Goal: Transaction & Acquisition: Purchase product/service

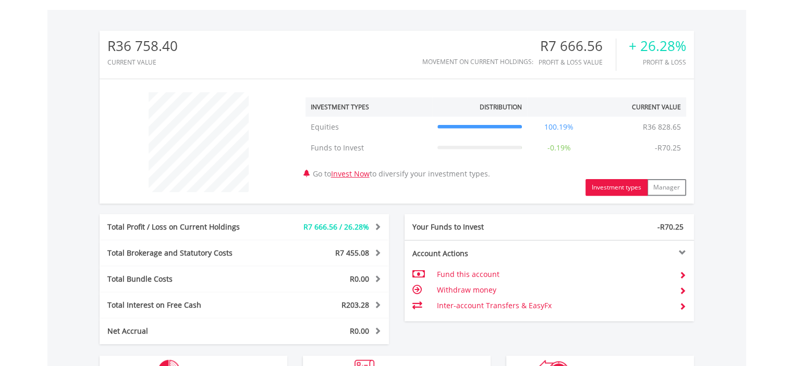
scroll to position [514, 0]
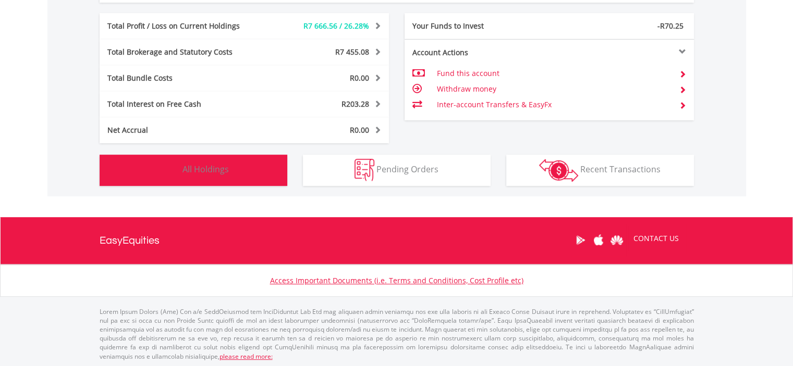
click at [227, 172] on span "All Holdings" at bounding box center [205, 169] width 46 height 11
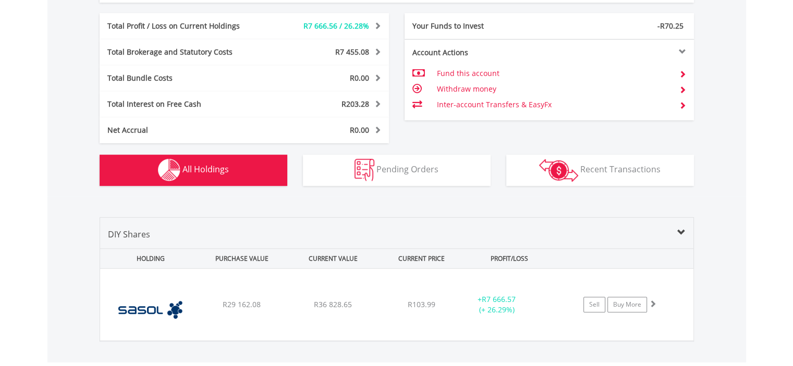
scroll to position [661, 0]
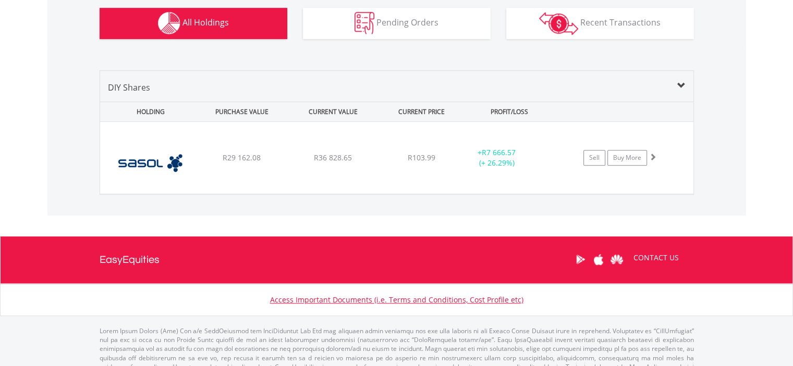
click at [227, 172] on div "﻿ Sasol Limited R29 162.08 R36 828.65 R103.99 + R7 666.57 (+ 26.29%) Sell Buy M…" at bounding box center [396, 158] width 593 height 72
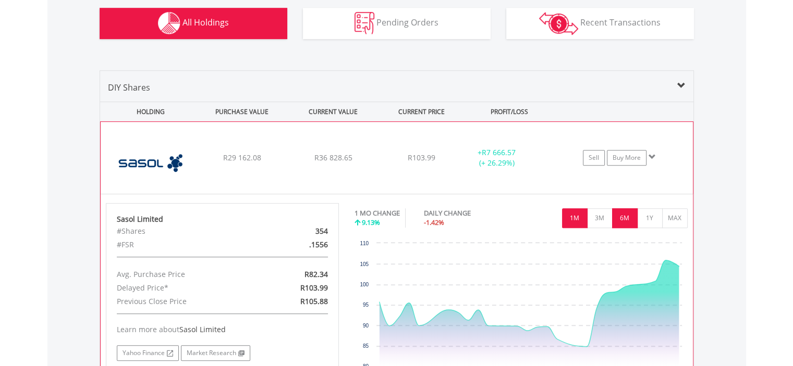
click at [627, 210] on button "6M" at bounding box center [625, 218] width 26 height 20
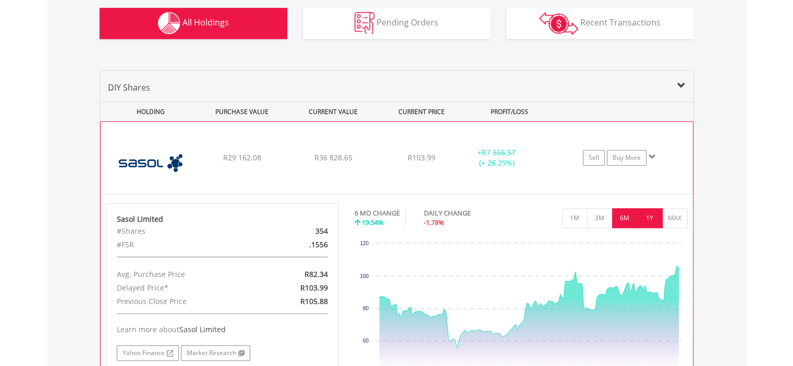
click at [655, 223] on button "1Y" at bounding box center [650, 218] width 26 height 20
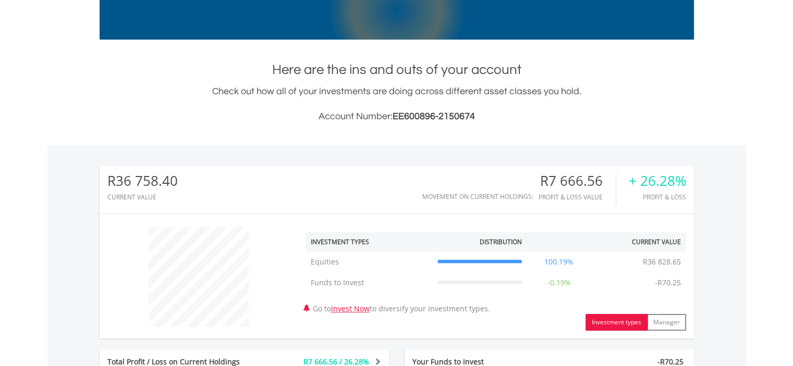
scroll to position [0, 0]
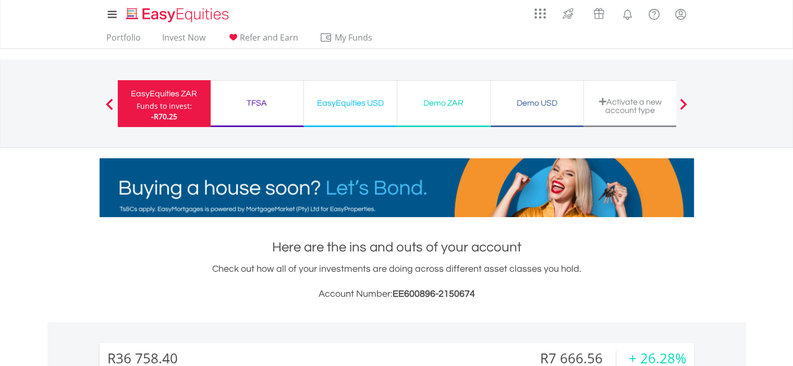
click at [461, 107] on div "Demo ZAR" at bounding box center [443, 103] width 80 height 15
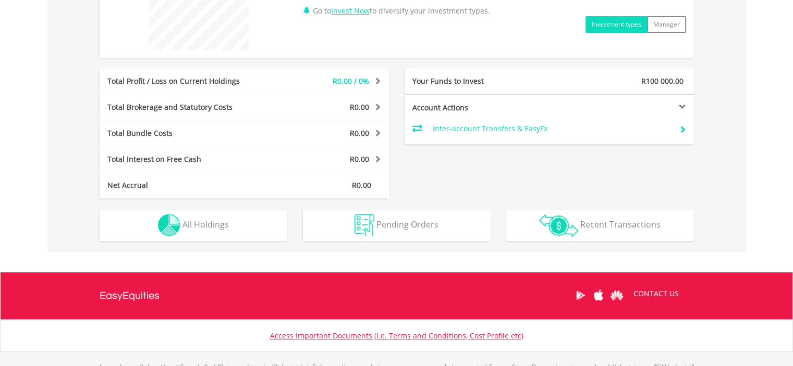
scroll to position [511, 0]
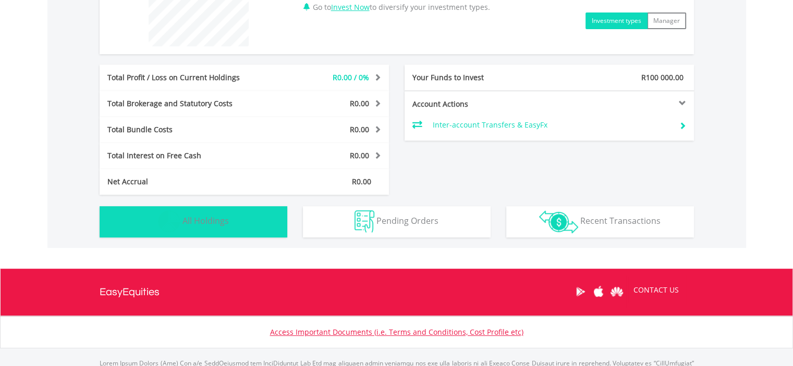
click at [190, 212] on button "Holdings All Holdings" at bounding box center [194, 221] width 188 height 31
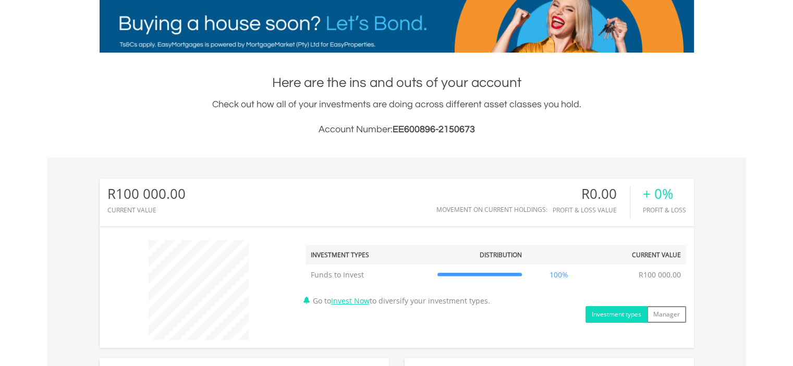
scroll to position [151, 0]
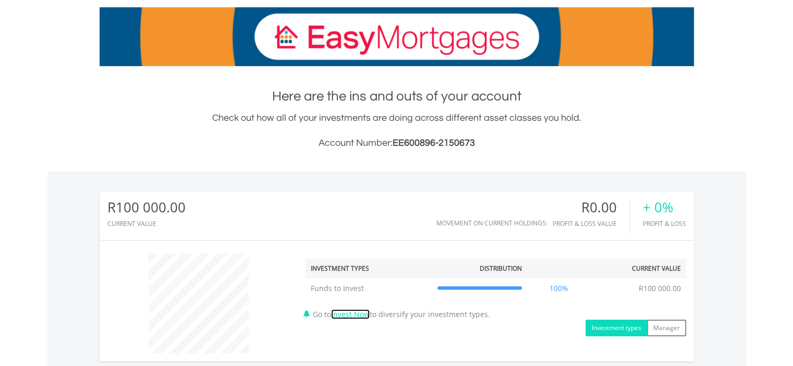
click at [357, 318] on link "Invest Now" at bounding box center [350, 315] width 39 height 10
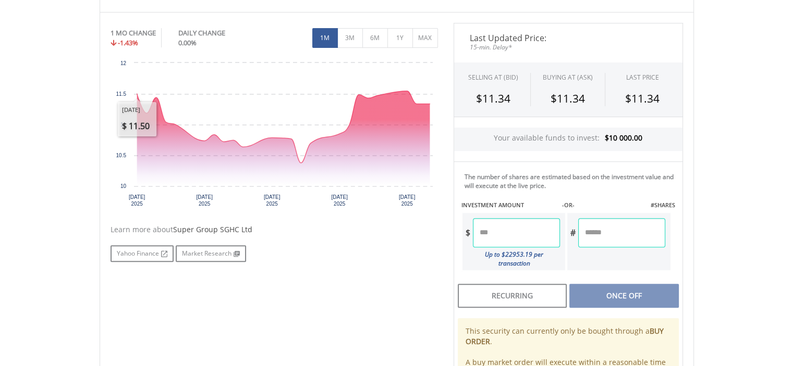
scroll to position [313, 0]
click at [529, 228] on input "number" at bounding box center [516, 232] width 87 height 29
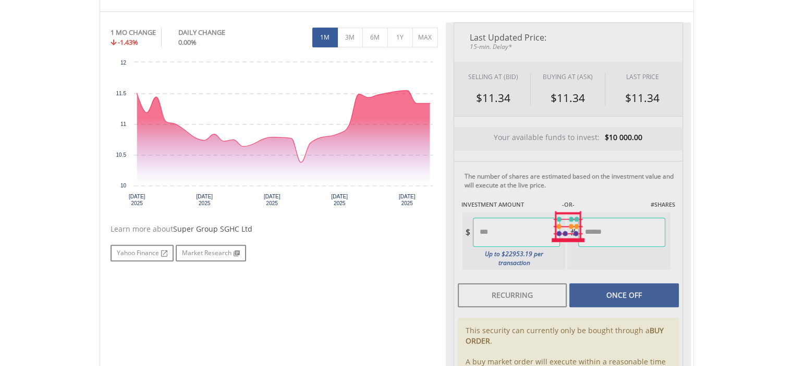
click at [747, 174] on body "My Investments Invest Now New Listings Sell My Recurring Investments Pending Or…" at bounding box center [396, 160] width 793 height 946
type input "*******"
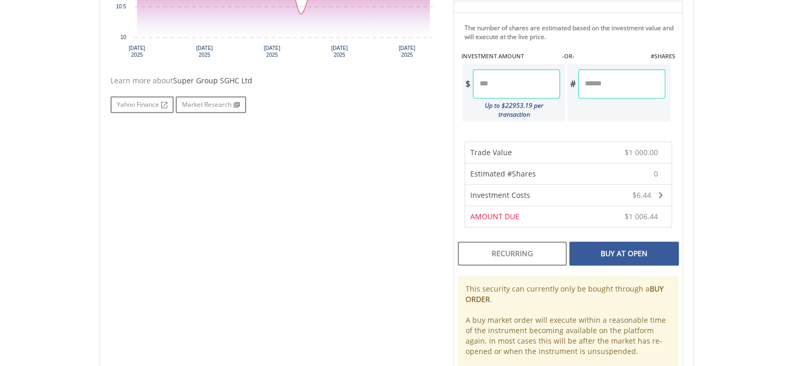
scroll to position [469, 0]
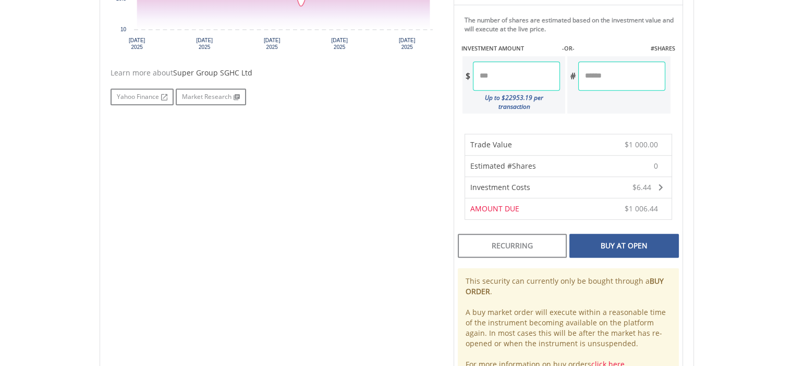
click at [627, 234] on div "Buy At Open" at bounding box center [623, 246] width 109 height 24
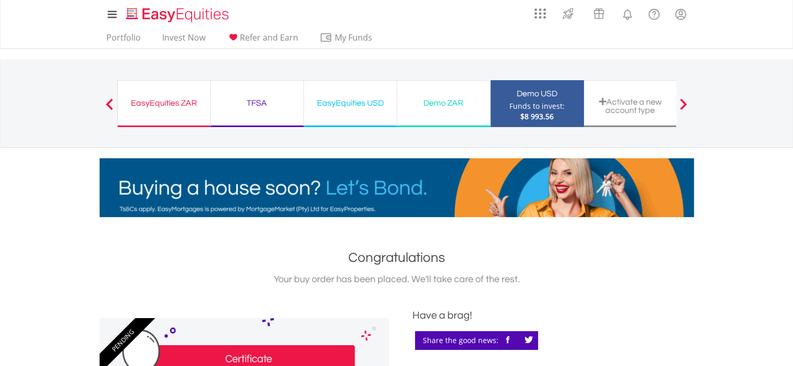
click at [464, 100] on div "Demo ZAR" at bounding box center [443, 103] width 80 height 15
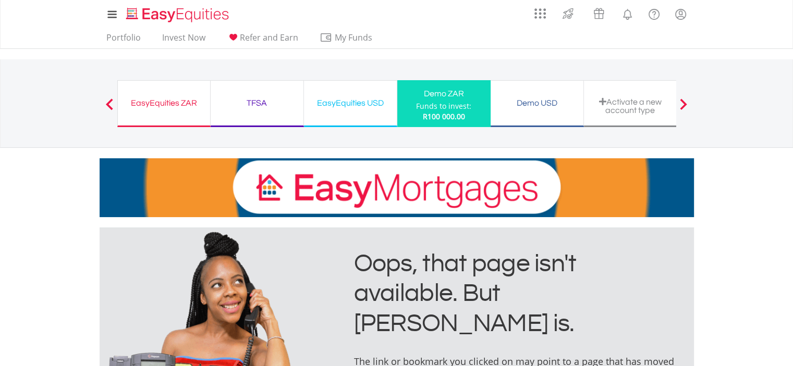
click at [453, 104] on div "Funds to invest:" at bounding box center [443, 106] width 55 height 10
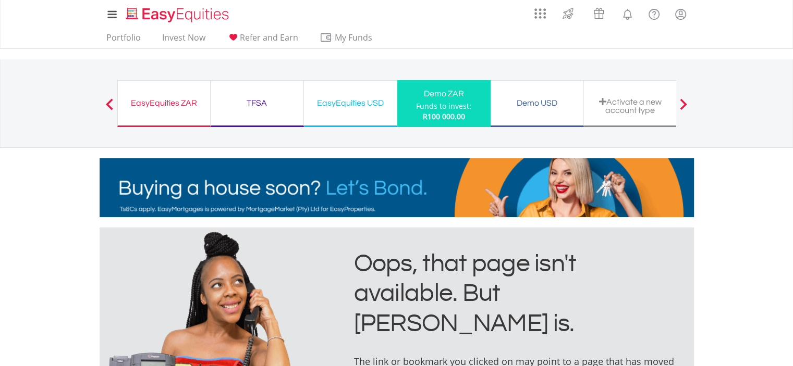
click at [515, 112] on div "Demo USD Funds to invest: R100 000.00" at bounding box center [536, 103] width 93 height 47
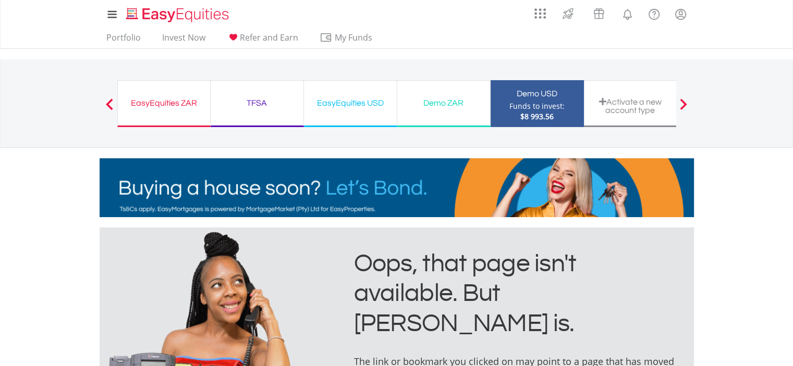
click at [351, 104] on div "EasyEquities USD" at bounding box center [350, 103] width 80 height 15
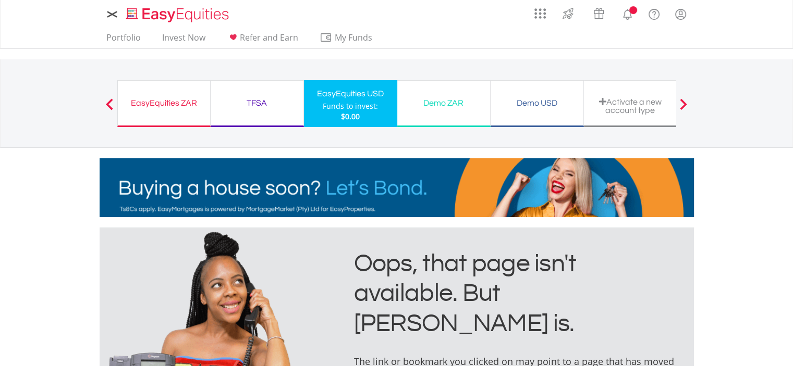
click at [163, 97] on div "EasyEquities ZAR" at bounding box center [164, 103] width 80 height 15
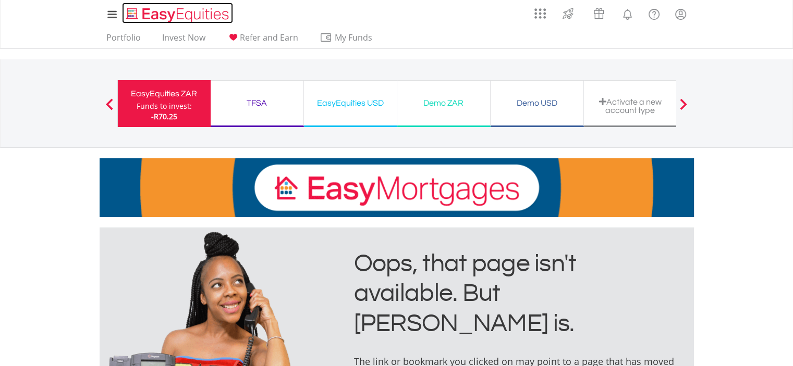
click at [199, 14] on img "Home page" at bounding box center [178, 14] width 109 height 17
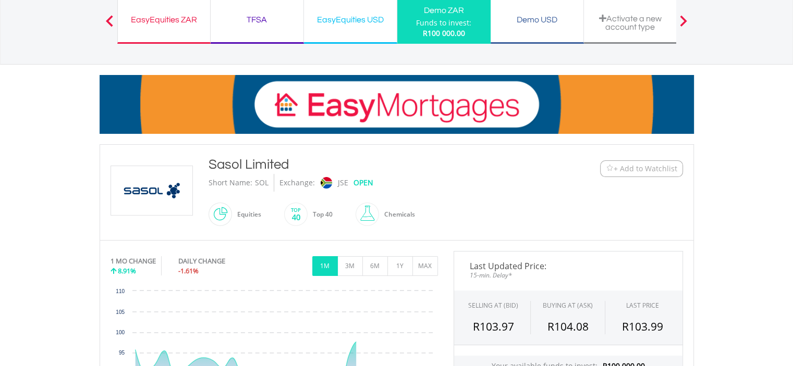
scroll to position [261, 0]
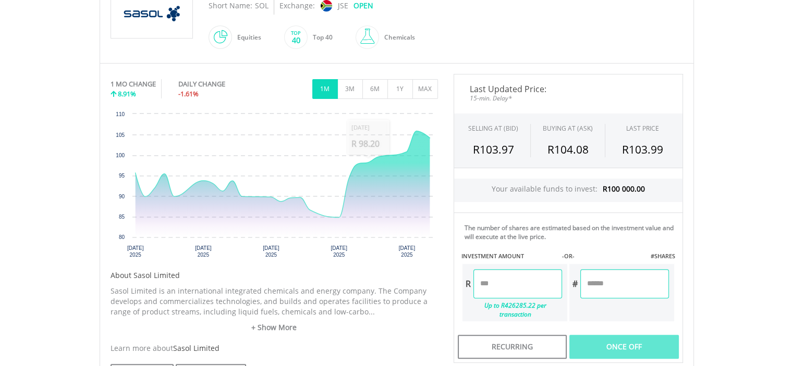
click at [525, 280] on input "number" at bounding box center [517, 283] width 89 height 29
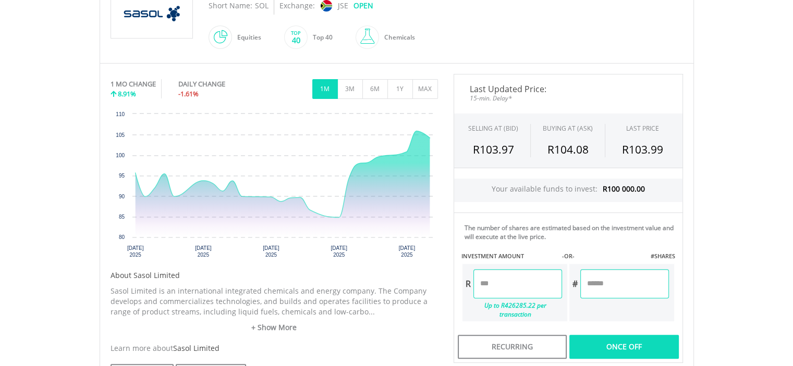
type input "********"
type input "*******"
click at [606, 343] on div "Last Updated Price: 15-min. Delay* SELLING AT (BID) BUYING AT (ASK) LAST PRICE …" at bounding box center [568, 218] width 245 height 289
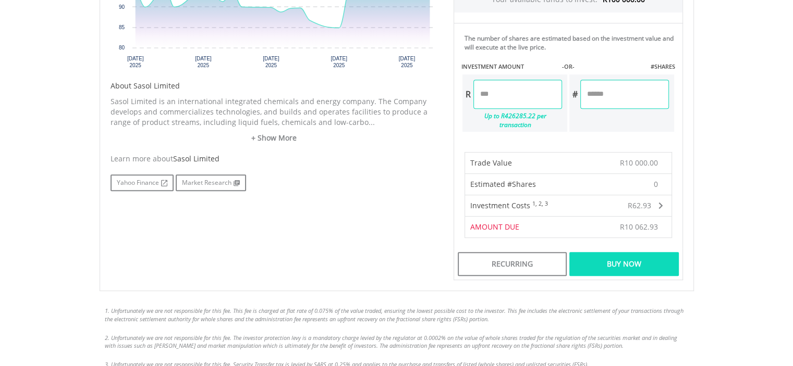
scroll to position [469, 0]
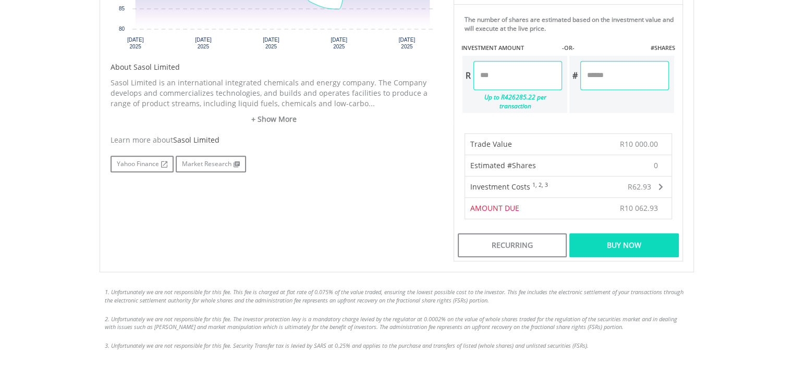
click at [647, 233] on div "Buy Now" at bounding box center [623, 245] width 109 height 24
